Goal: Information Seeking & Learning: Learn about a topic

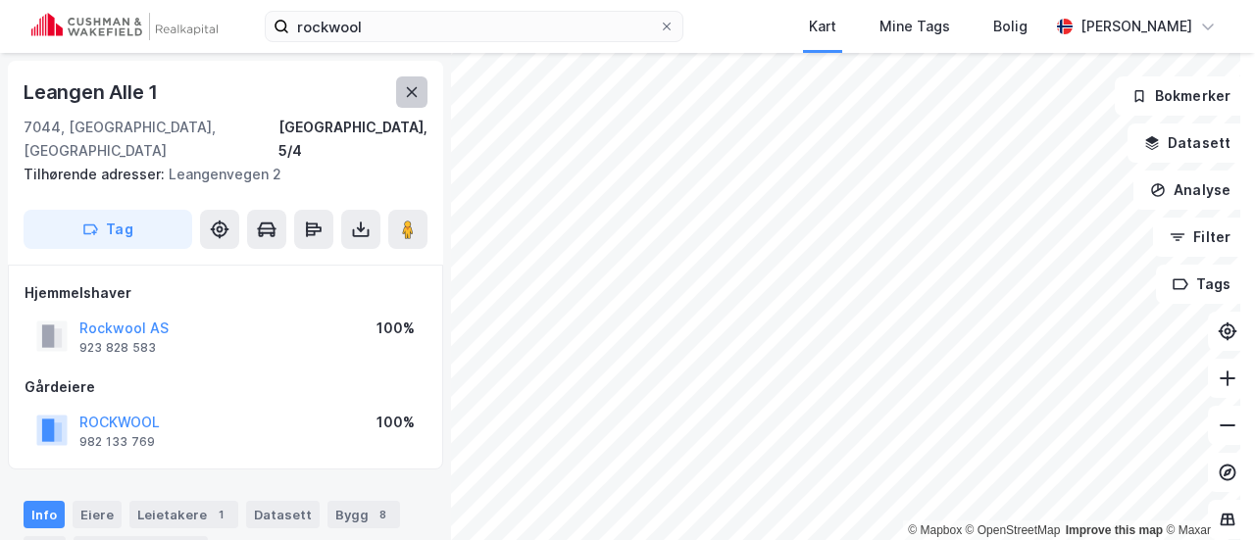
click at [404, 91] on icon at bounding box center [412, 92] width 16 height 16
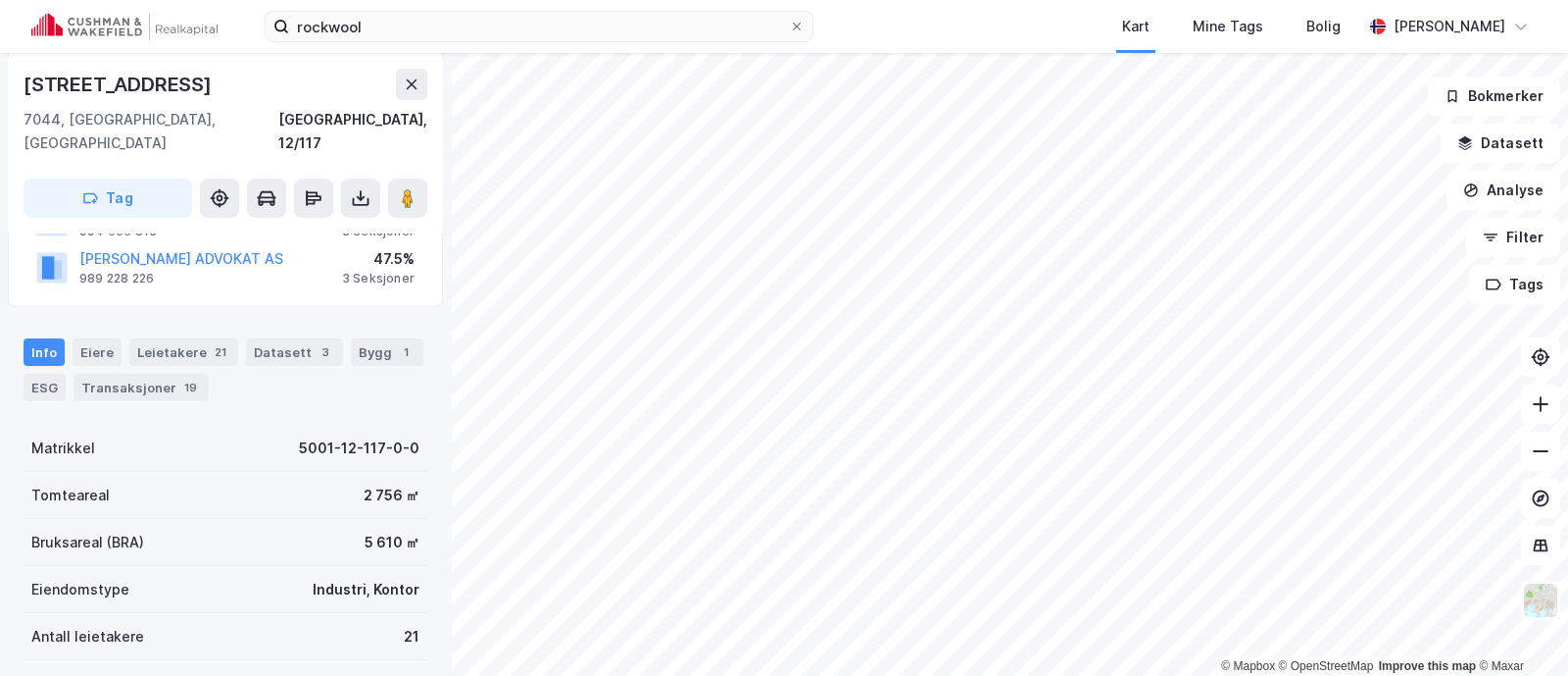
scroll to position [823, 0]
